Goal: Transaction & Acquisition: Download file/media

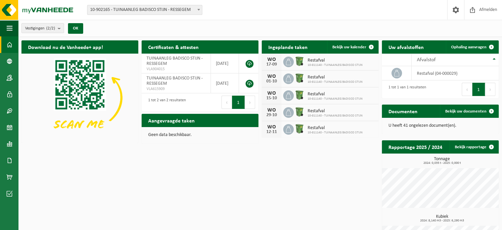
click at [160, 10] on span "10-902165 - TUINAANLEG BADISCO STIJN - RESSEGEM" at bounding box center [145, 9] width 115 height 9
click at [98, 192] on div "Download nu de Vanheede+ app! Verberg Certificaten & attesten Bekijk uw certifi…" at bounding box center [260, 154] width 481 height 235
click at [6, 159] on link "Documenten" at bounding box center [9, 160] width 18 height 17
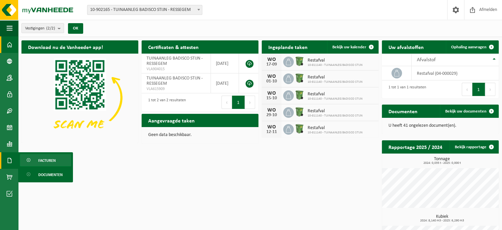
click at [37, 161] on link "Facturen" at bounding box center [46, 160] width 52 height 13
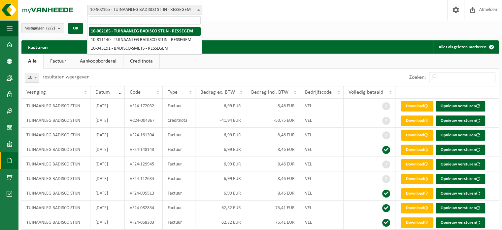
click at [116, 8] on span "10-902165 - TUINAANLEG BADISCO STIJN - RESSEGEM" at bounding box center [145, 9] width 115 height 9
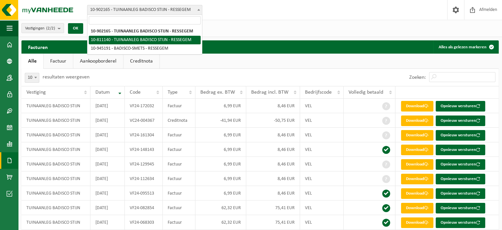
select select "36771"
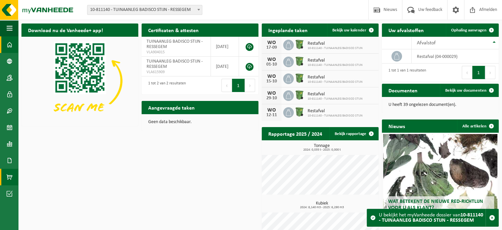
click at [9, 178] on span at bounding box center [10, 176] width 6 height 17
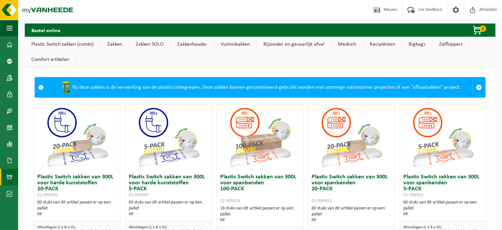
click at [13, 160] on link "Documenten" at bounding box center [9, 160] width 18 height 17
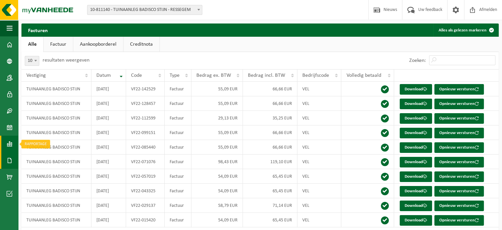
click at [12, 144] on span at bounding box center [10, 143] width 6 height 17
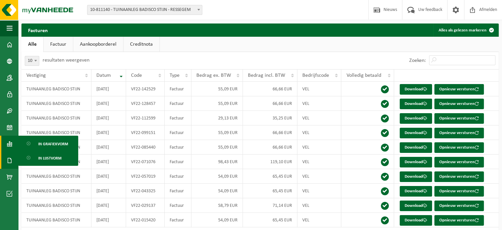
click at [136, 11] on span "10-811140 - TUINAANLEG BADISCO STIJN - RESSEGEM" at bounding box center [145, 9] width 115 height 9
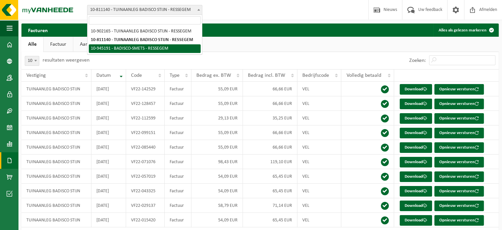
select select "141230"
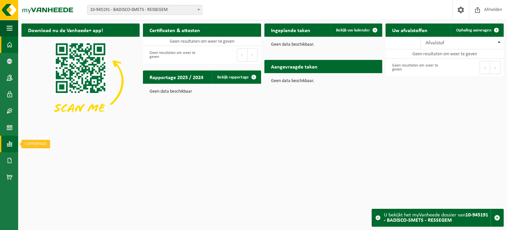
click at [10, 143] on span at bounding box center [10, 143] width 6 height 17
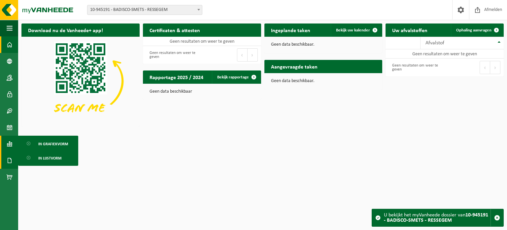
click at [3, 161] on link "Documenten" at bounding box center [9, 160] width 18 height 17
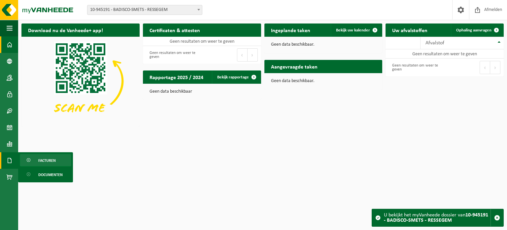
click at [46, 161] on span "Facturen" at bounding box center [47, 160] width 18 height 13
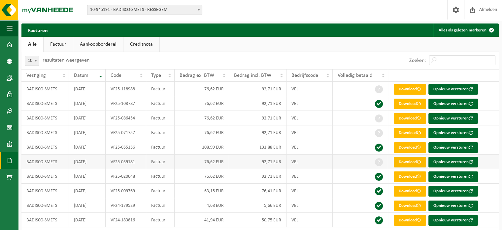
click at [407, 160] on link "Download" at bounding box center [410, 162] width 32 height 11
click at [410, 132] on link "Download" at bounding box center [410, 132] width 32 height 11
click at [410, 119] on link "Download" at bounding box center [410, 118] width 32 height 11
click at [409, 91] on link "Download" at bounding box center [410, 89] width 32 height 11
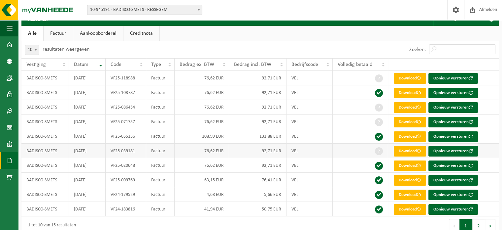
scroll to position [21, 0]
